Goal: Information Seeking & Learning: Learn about a topic

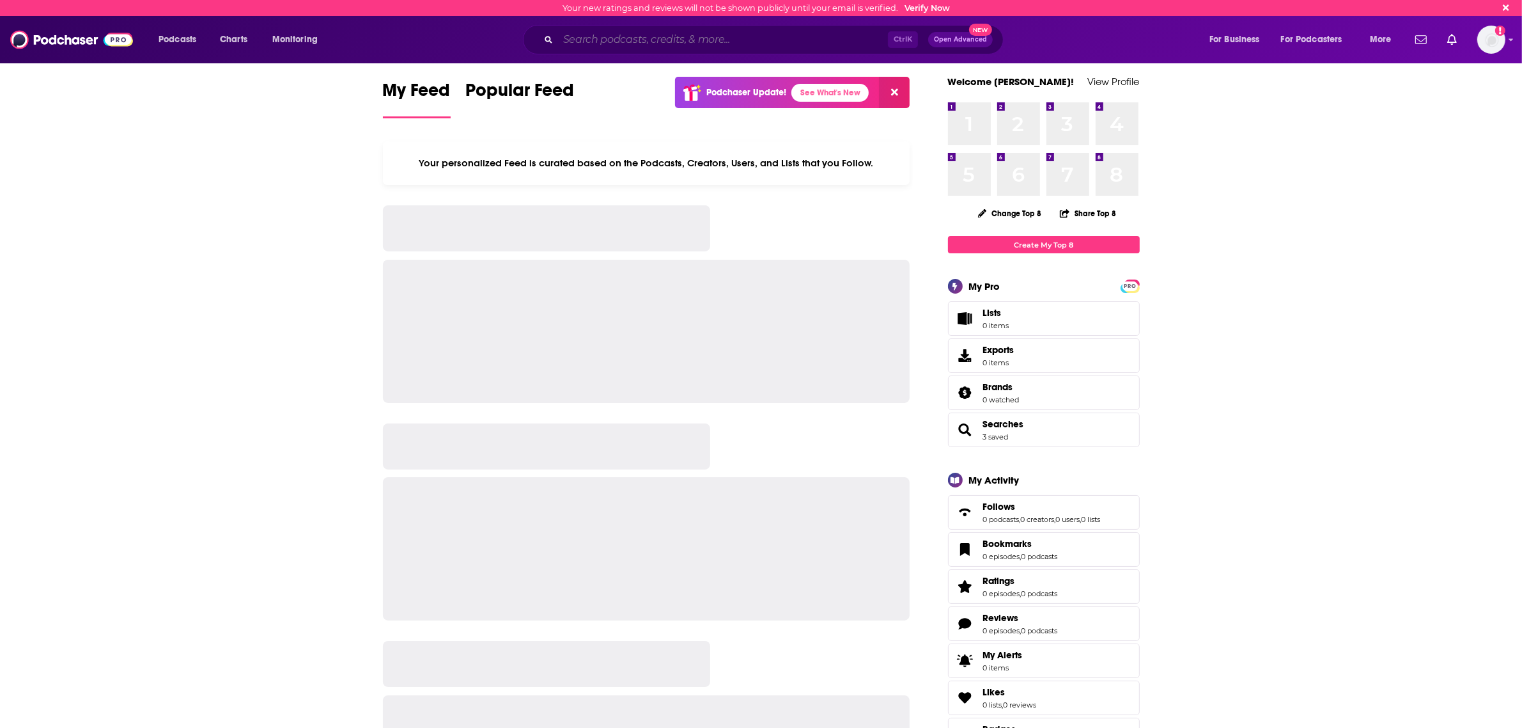
click at [641, 36] on input "Search podcasts, credits, & more..." at bounding box center [723, 39] width 330 height 20
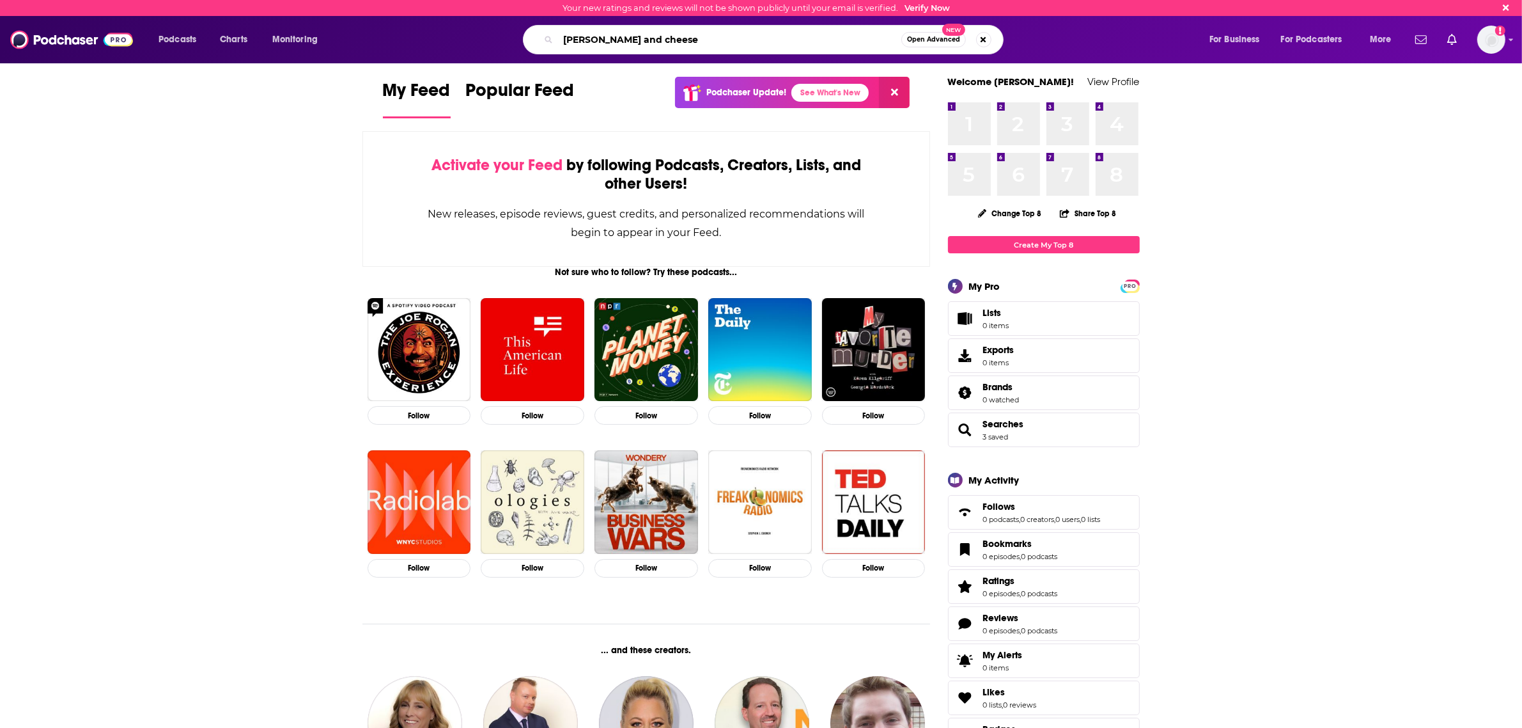
type input "[PERSON_NAME] and cheese"
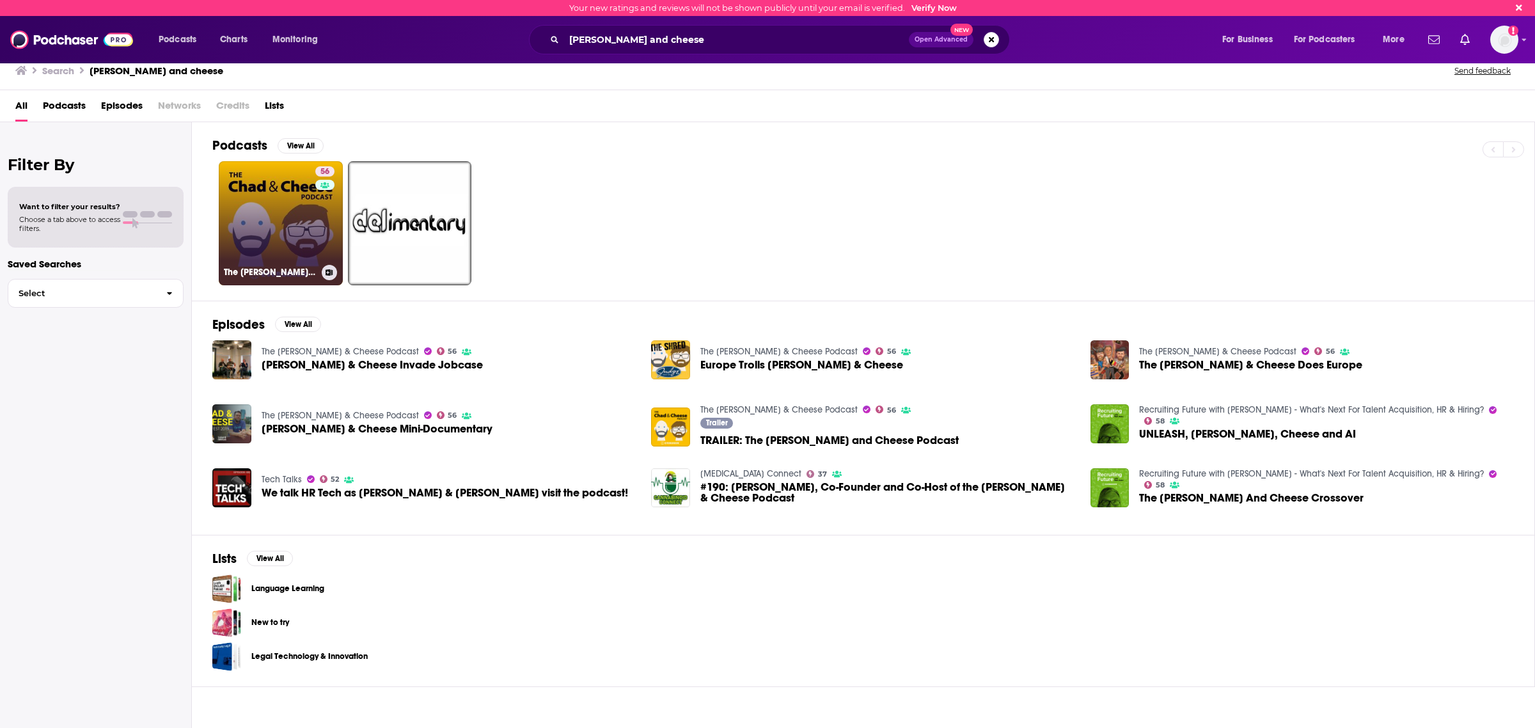
click at [292, 210] on link "56 The [PERSON_NAME] & Cheese Podcast" at bounding box center [281, 223] width 124 height 124
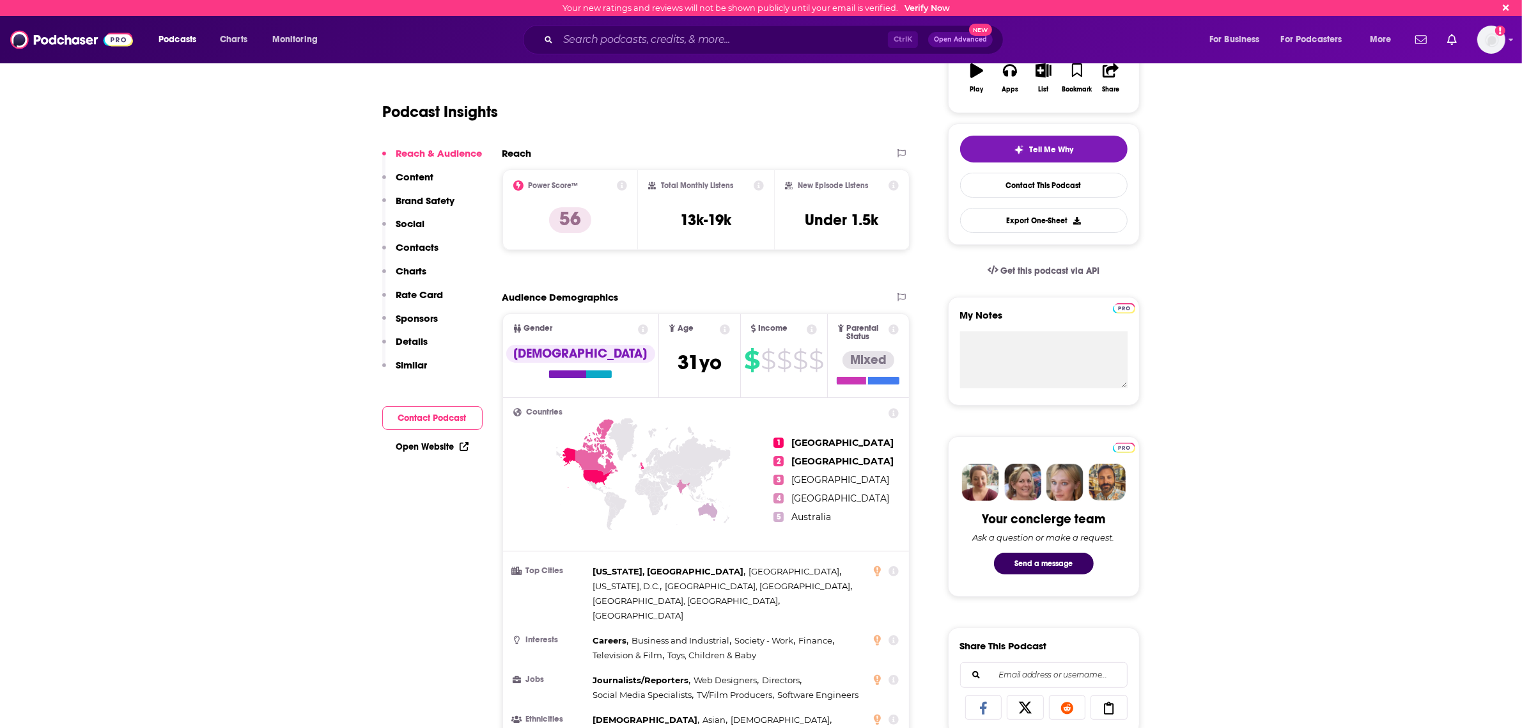
scroll to position [80, 0]
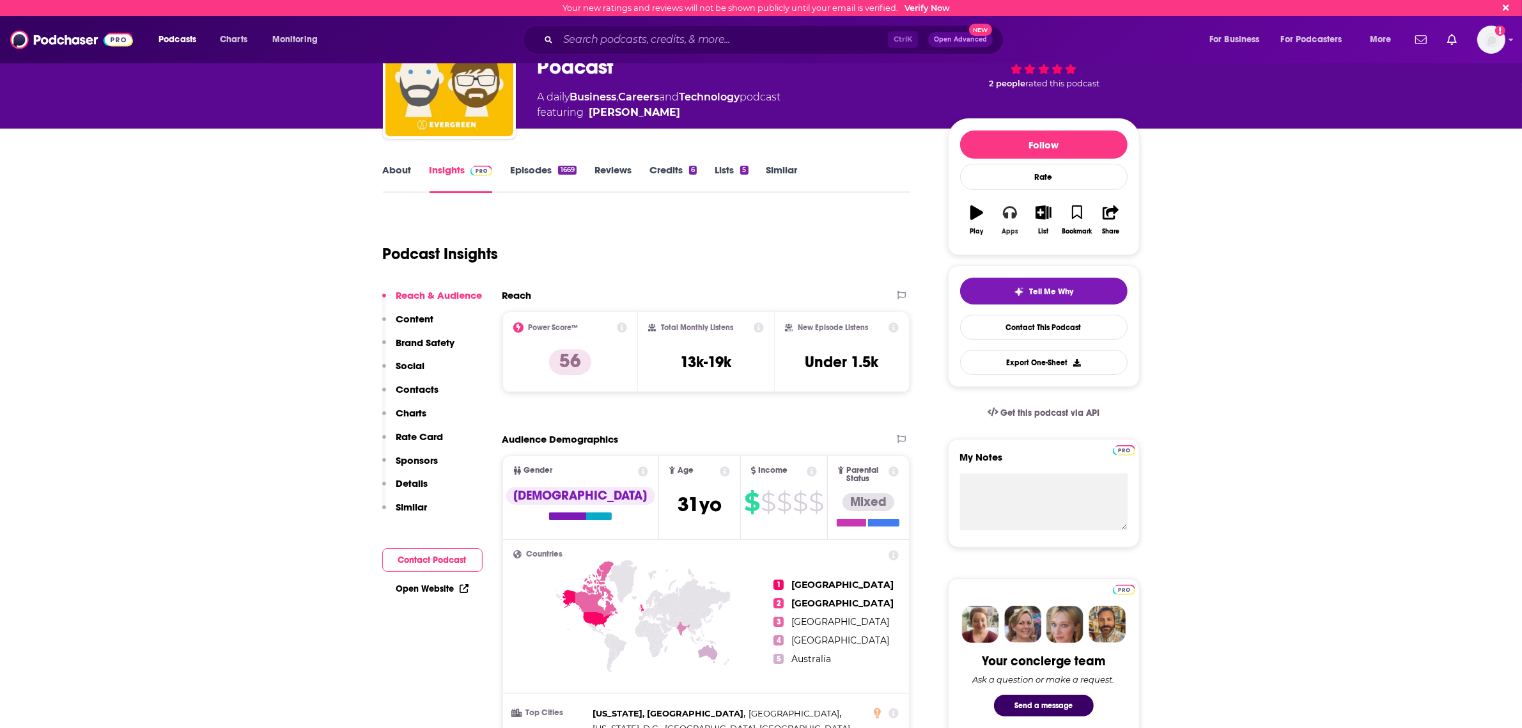
click at [1007, 215] on icon "button" at bounding box center [1010, 213] width 14 height 13
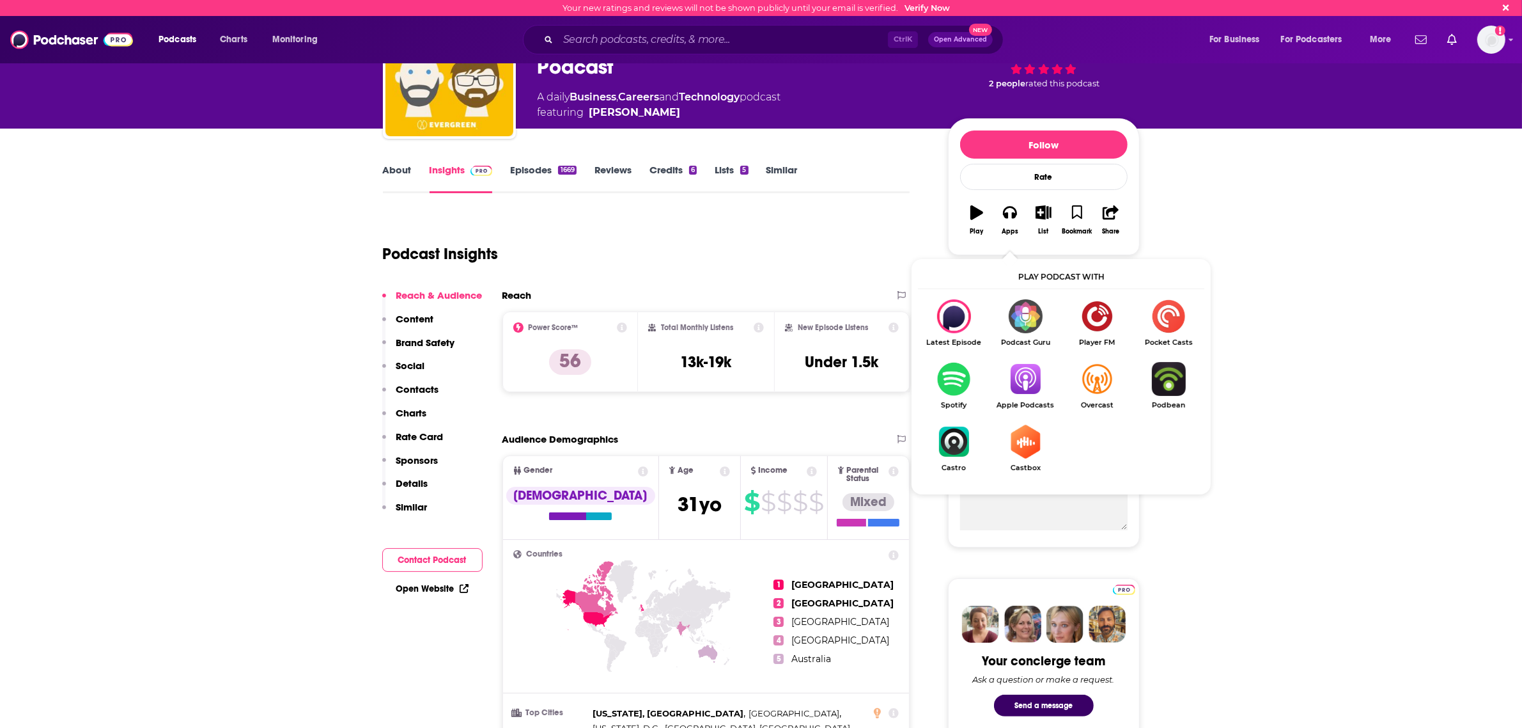
click at [1019, 372] on img "Show Listen On dropdown" at bounding box center [1026, 379] width 72 height 34
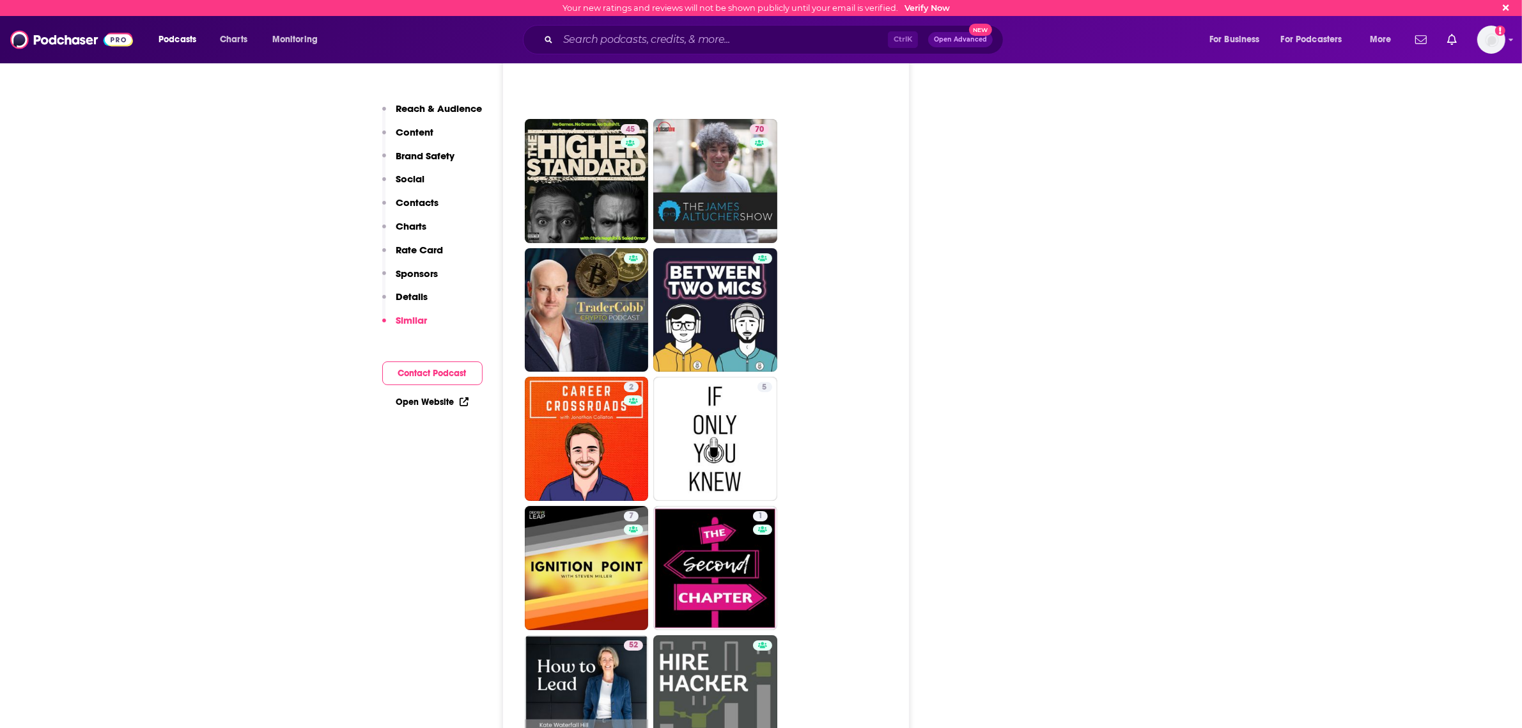
scroll to position [6075, 0]
